Goal: Task Accomplishment & Management: Use online tool/utility

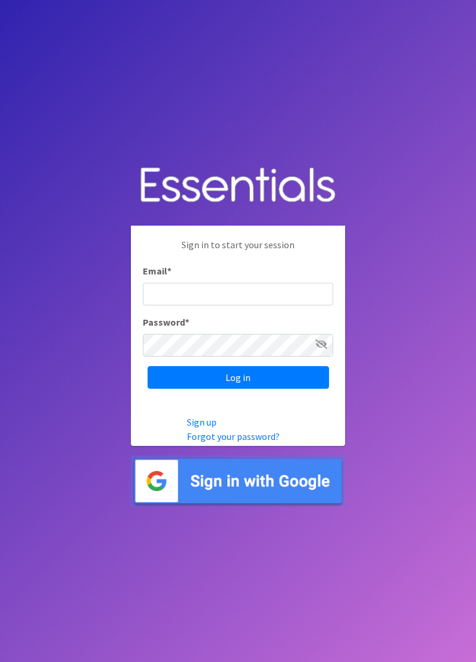
click at [302, 305] on input "Email *" at bounding box center [238, 294] width 190 height 23
type input "[EMAIL_ADDRESS][DOMAIN_NAME]"
click at [148, 366] on input "Log in" at bounding box center [238, 377] width 181 height 23
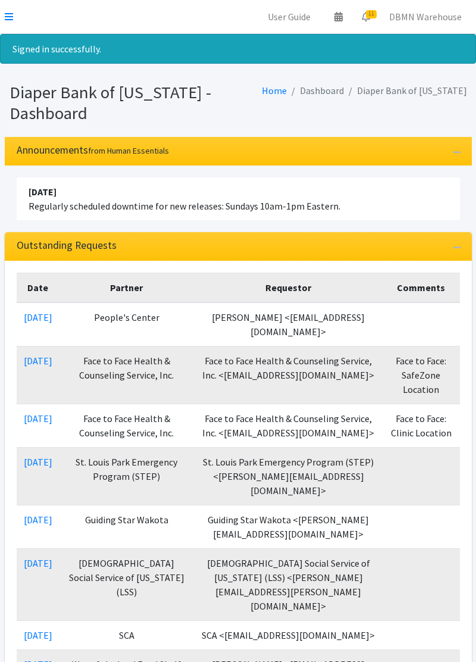
click at [17, 37] on div "Signed in successfully." at bounding box center [238, 49] width 476 height 30
click at [20, 42] on div "Signed in successfully." at bounding box center [238, 49] width 476 height 30
click at [28, 35] on div "Signed in successfully." at bounding box center [238, 49] width 476 height 30
click at [21, 34] on div "Signed in successfully." at bounding box center [238, 49] width 476 height 30
click at [12, 21] on link at bounding box center [9, 17] width 8 height 14
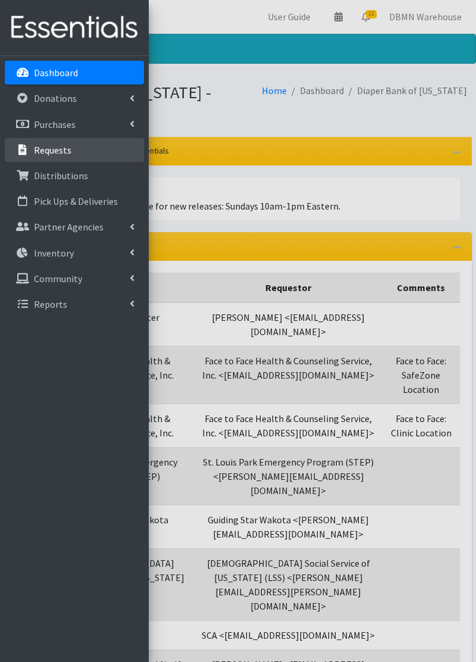
click at [107, 159] on link "Requests" at bounding box center [74, 150] width 139 height 24
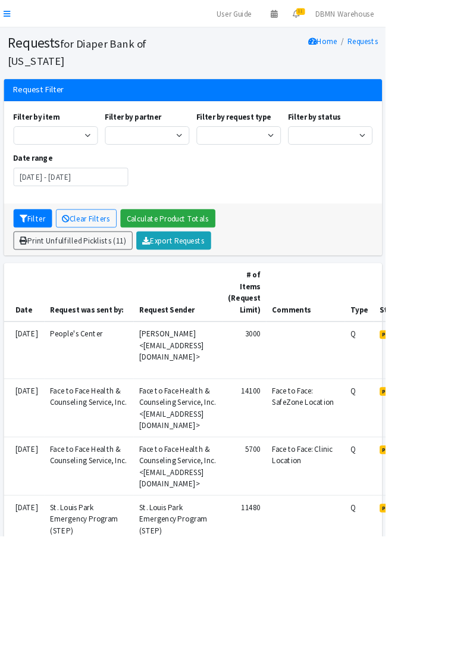
click at [138, 293] on link "Print Unfulfilled Picklists (11)" at bounding box center [90, 297] width 147 height 23
